Goal: Information Seeking & Learning: Understand process/instructions

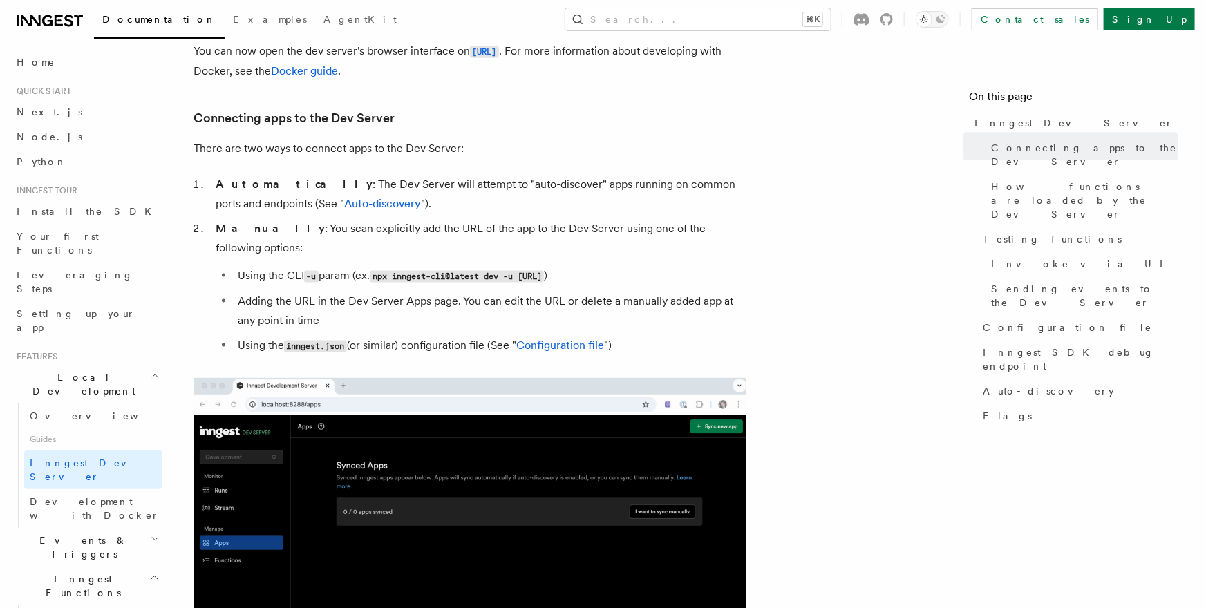
scroll to position [523, 0]
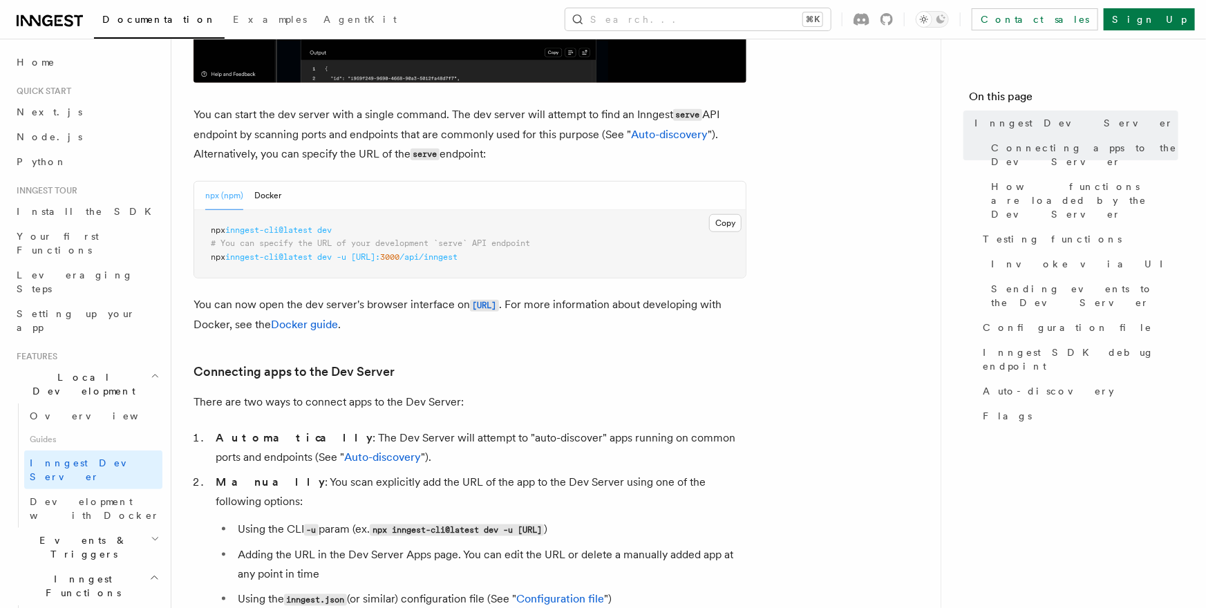
drag, startPoint x: 331, startPoint y: 269, endPoint x: 504, endPoint y: 259, distance: 173.1
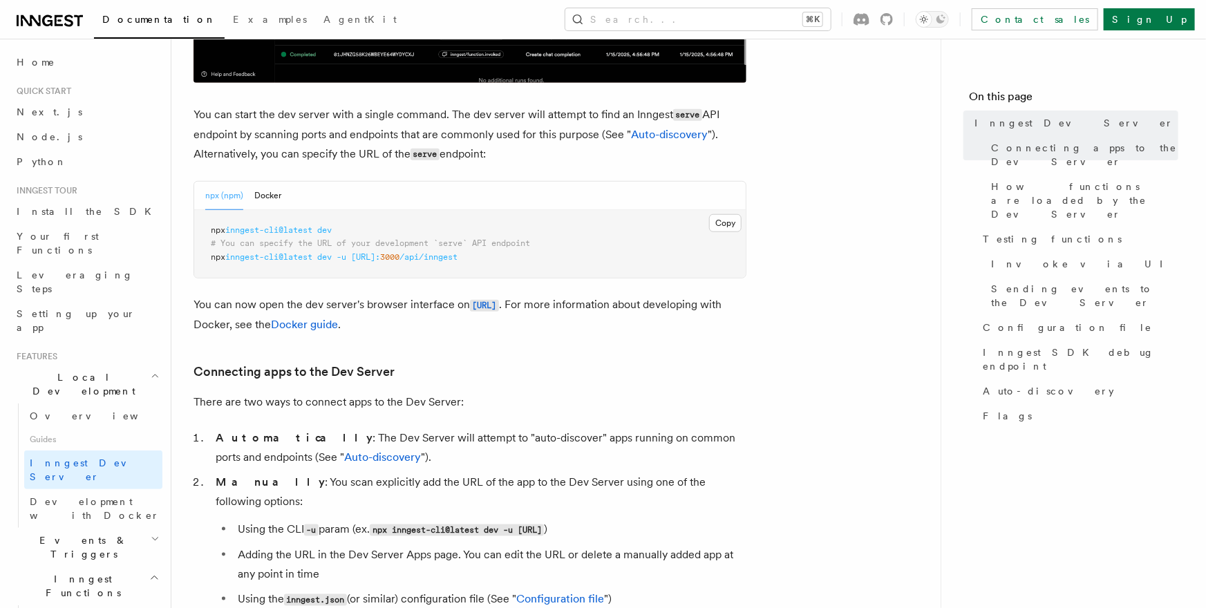
click at [331, 269] on pre "npx inngest-cli@latest dev # You can specify the URL of your development `serve…" at bounding box center [470, 244] width 552 height 68
click at [458, 257] on span "/api/inngest" at bounding box center [429, 257] width 58 height 10
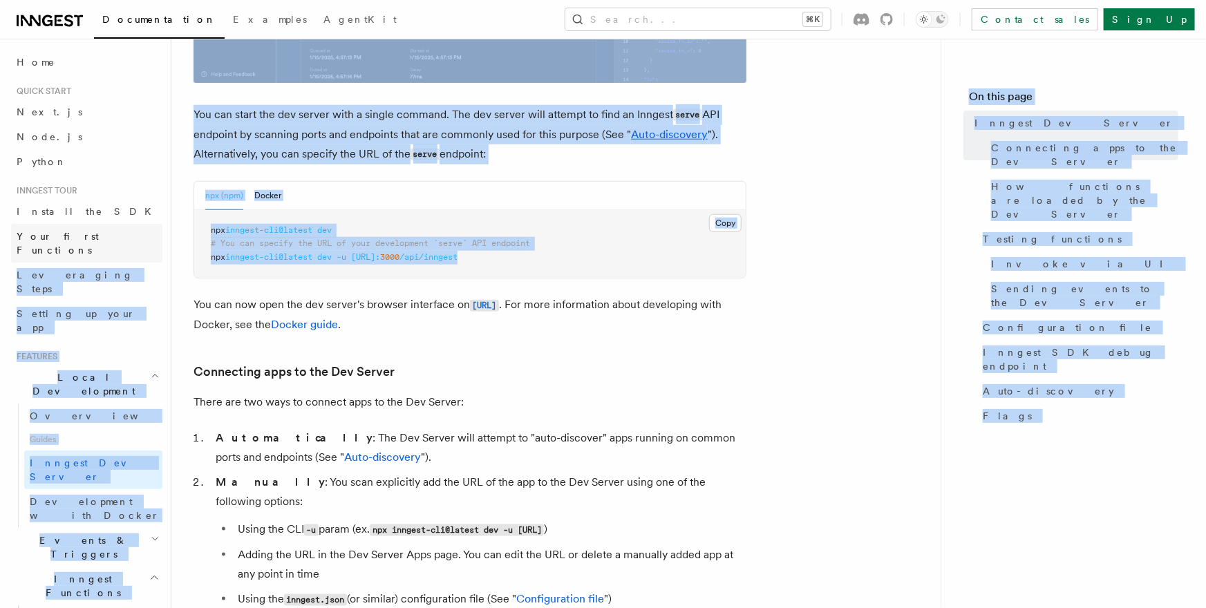
drag, startPoint x: 604, startPoint y: 259, endPoint x: 121, endPoint y: 246, distance: 483.3
copy div "Leveraging Steps Setting up your app Features Local Development Overview Guides…"
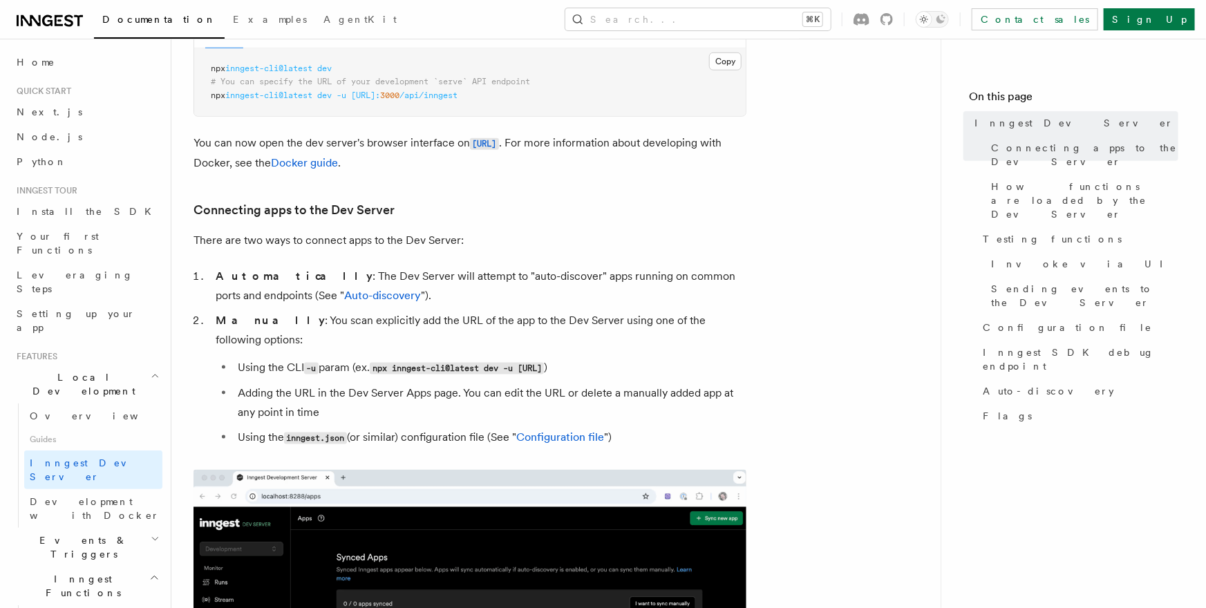
scroll to position [680, 0]
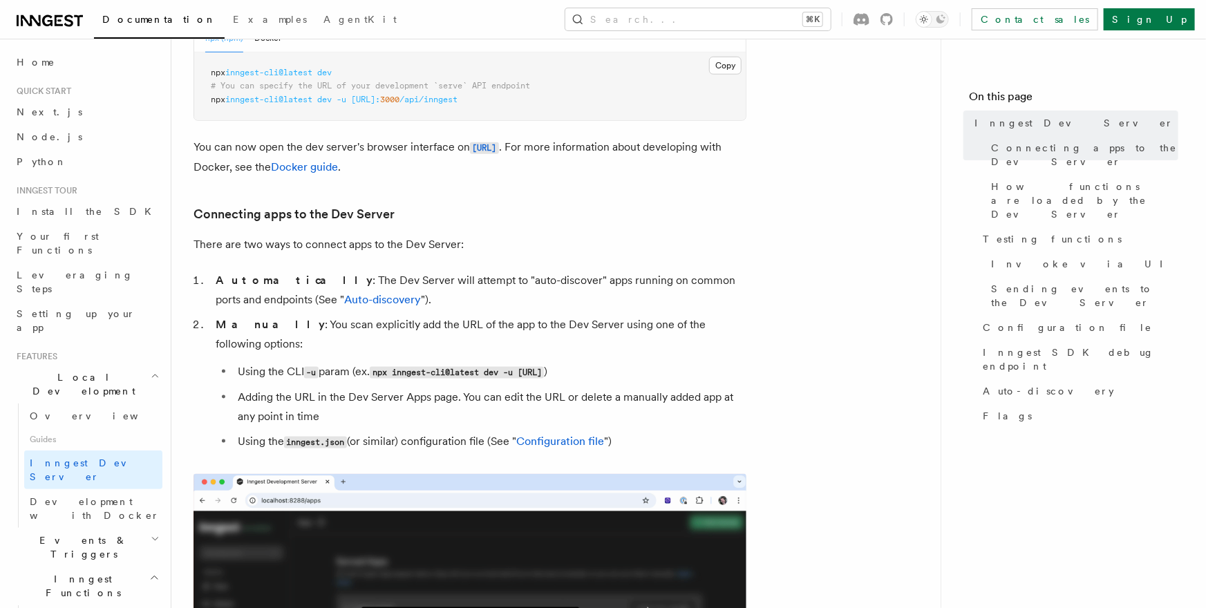
click at [416, 109] on pre "npx inngest-cli@latest dev # You can specify the URL of your development `serve…" at bounding box center [470, 87] width 552 height 68
click at [458, 104] on span "/api/inngest" at bounding box center [429, 100] width 58 height 10
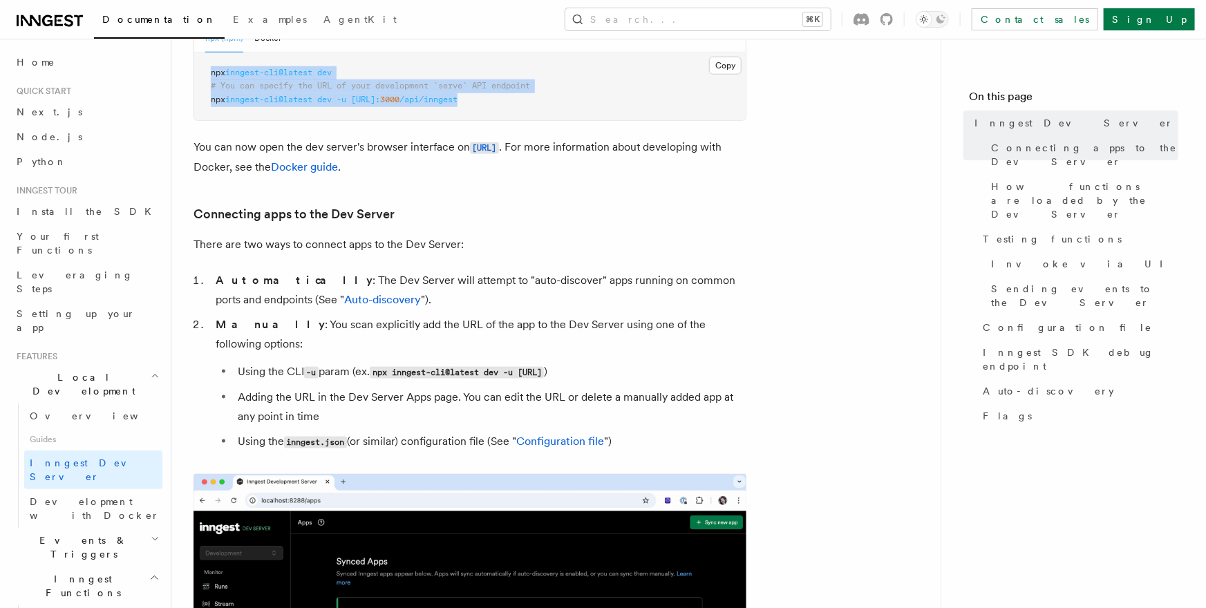
copy code "npx inngest-cli@latest dev # You can specify the URL of your development `serve…"
drag, startPoint x: 572, startPoint y: 103, endPoint x: 204, endPoint y: 69, distance: 369.3
click at [204, 69] on pre "npx inngest-cli@latest dev # You can specify the URL of your development `serve…" at bounding box center [470, 87] width 552 height 68
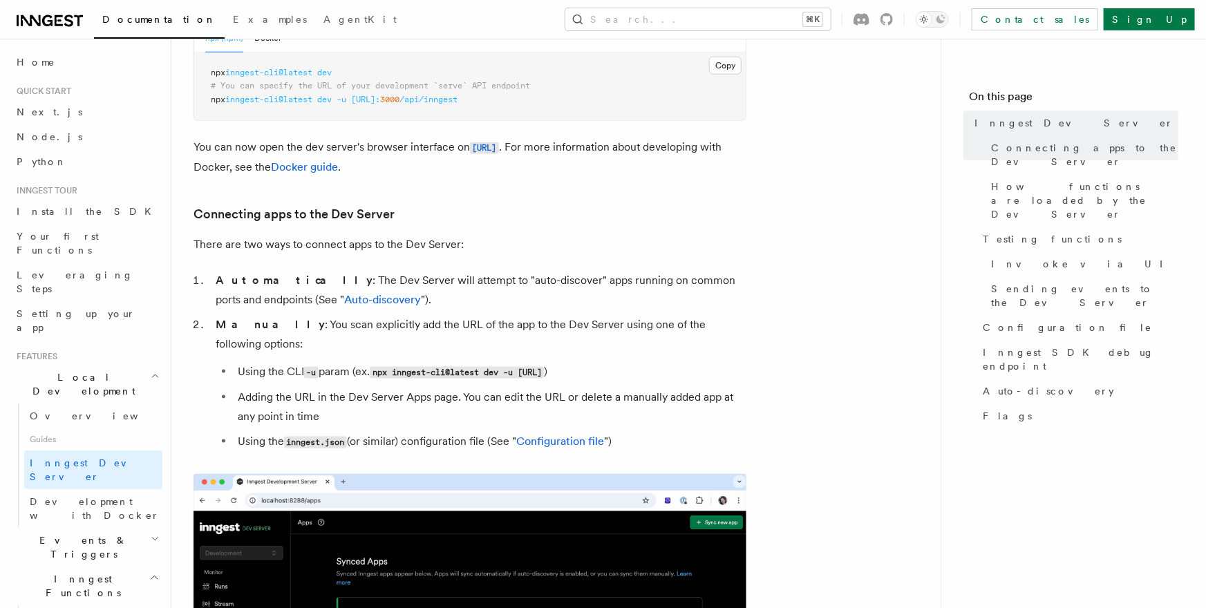
drag, startPoint x: 1036, startPoint y: 60, endPoint x: 1025, endPoint y: 46, distance: 18.2
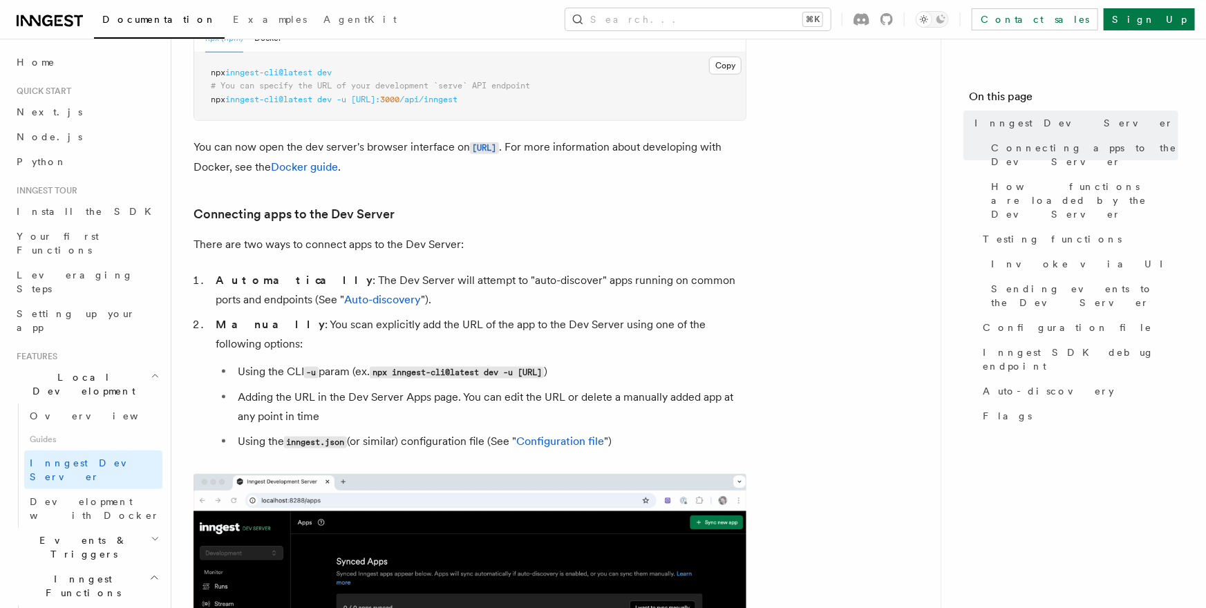
click at [1037, 59] on nav "On this page Inngest Dev Server Connecting apps to the Dev Server How functions…" at bounding box center [1073, 324] width 265 height 570
